Goal: Task Accomplishment & Management: Complete application form

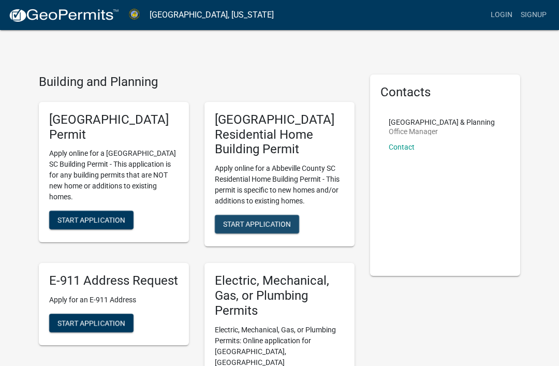
click at [238, 228] on button "Start Application" at bounding box center [257, 224] width 84 height 19
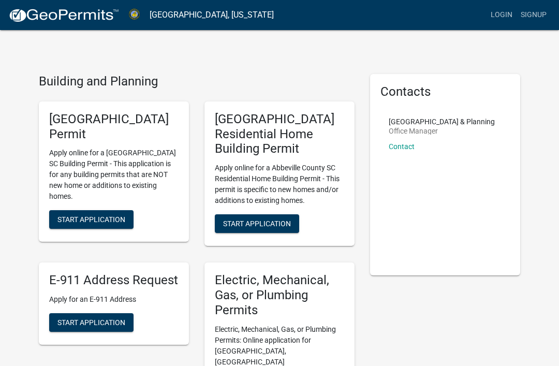
click at [219, 308] on h5 "Electric, Mechanical, Gas, or Plumbing Permits" at bounding box center [279, 295] width 129 height 45
click at [229, 357] on div "Electric, Mechanical, Gas, or Plumbing Permits Electric, Mechanical, Gas, or Pl…" at bounding box center [280, 335] width 150 height 144
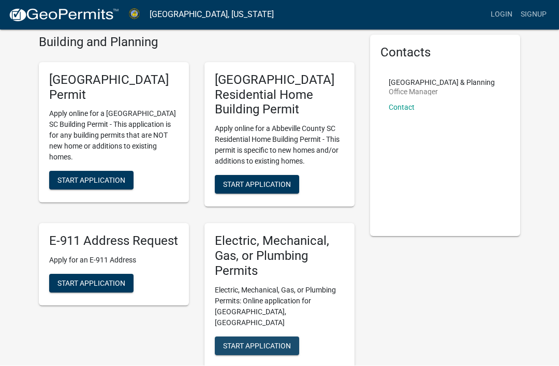
click at [229, 342] on span "Start Application" at bounding box center [257, 346] width 68 height 8
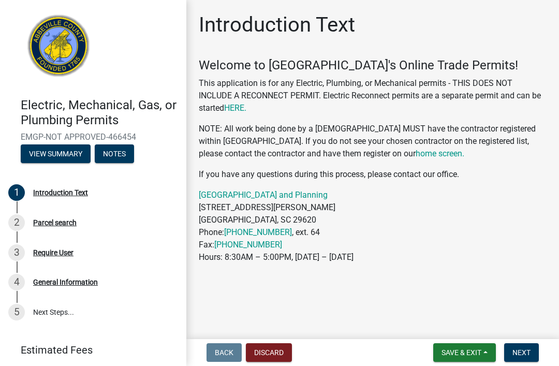
click at [440, 154] on link "home screen." at bounding box center [440, 154] width 49 height 10
